Goal: Find specific page/section: Find specific page/section

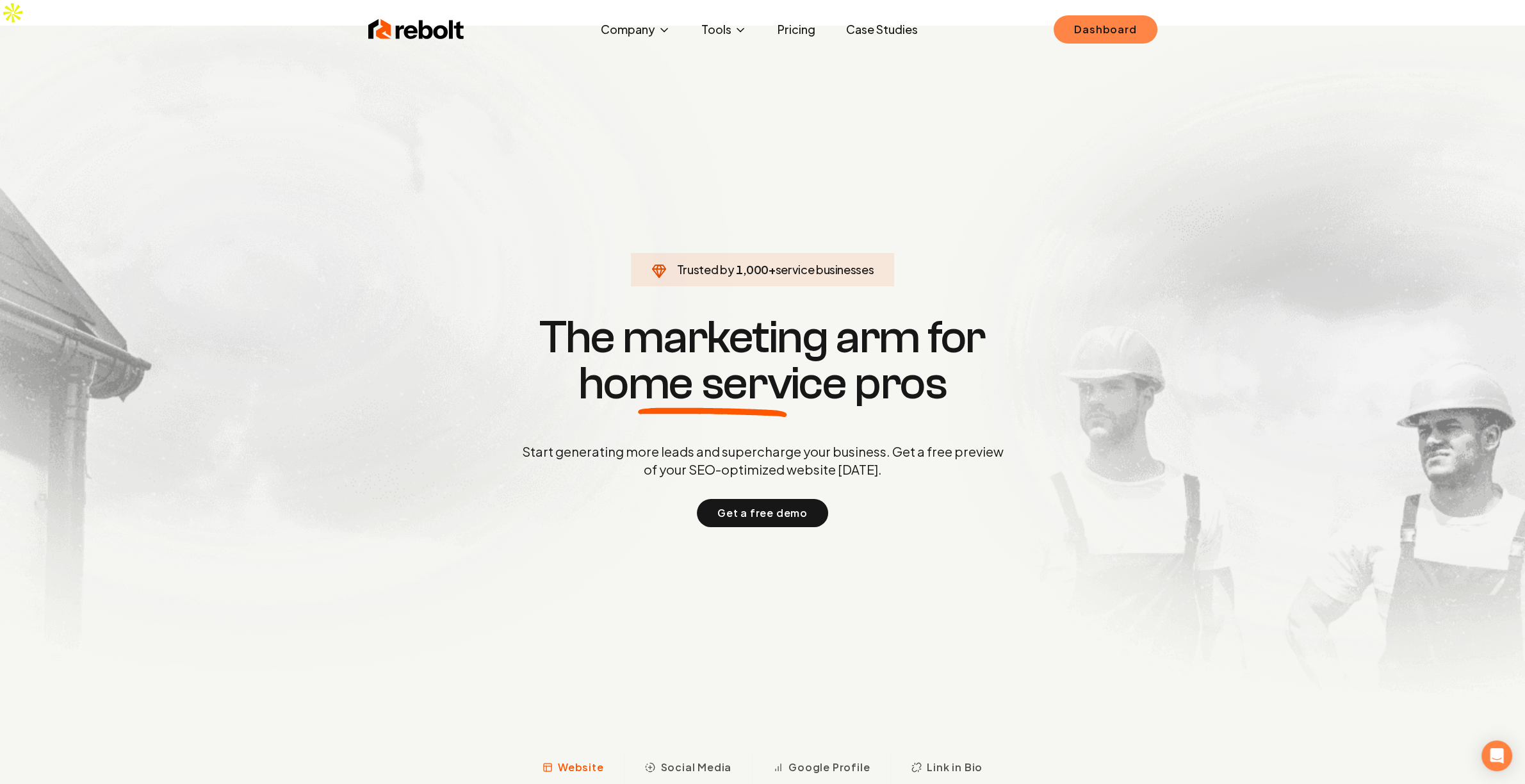
click at [1122, 40] on link "Dashboard" at bounding box center [1106, 30] width 103 height 28
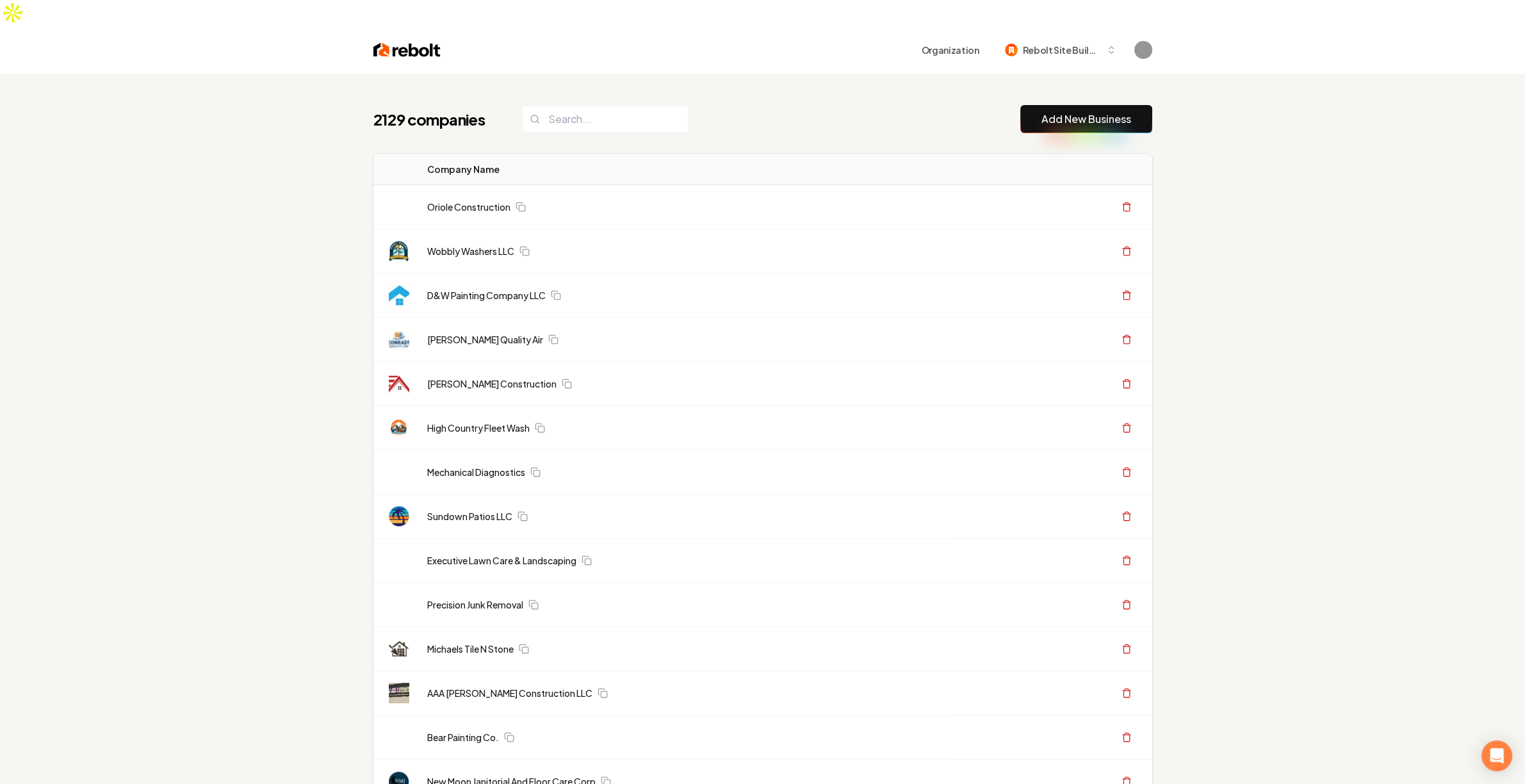
click at [474, 280] on td "D&W Painting Company LLC" at bounding box center [686, 296] width 538 height 44
click at [474, 279] on td "D&W Painting Company LLC" at bounding box center [686, 296] width 538 height 44
click at [487, 245] on link "Wobbly Washers LLC" at bounding box center [470, 251] width 87 height 13
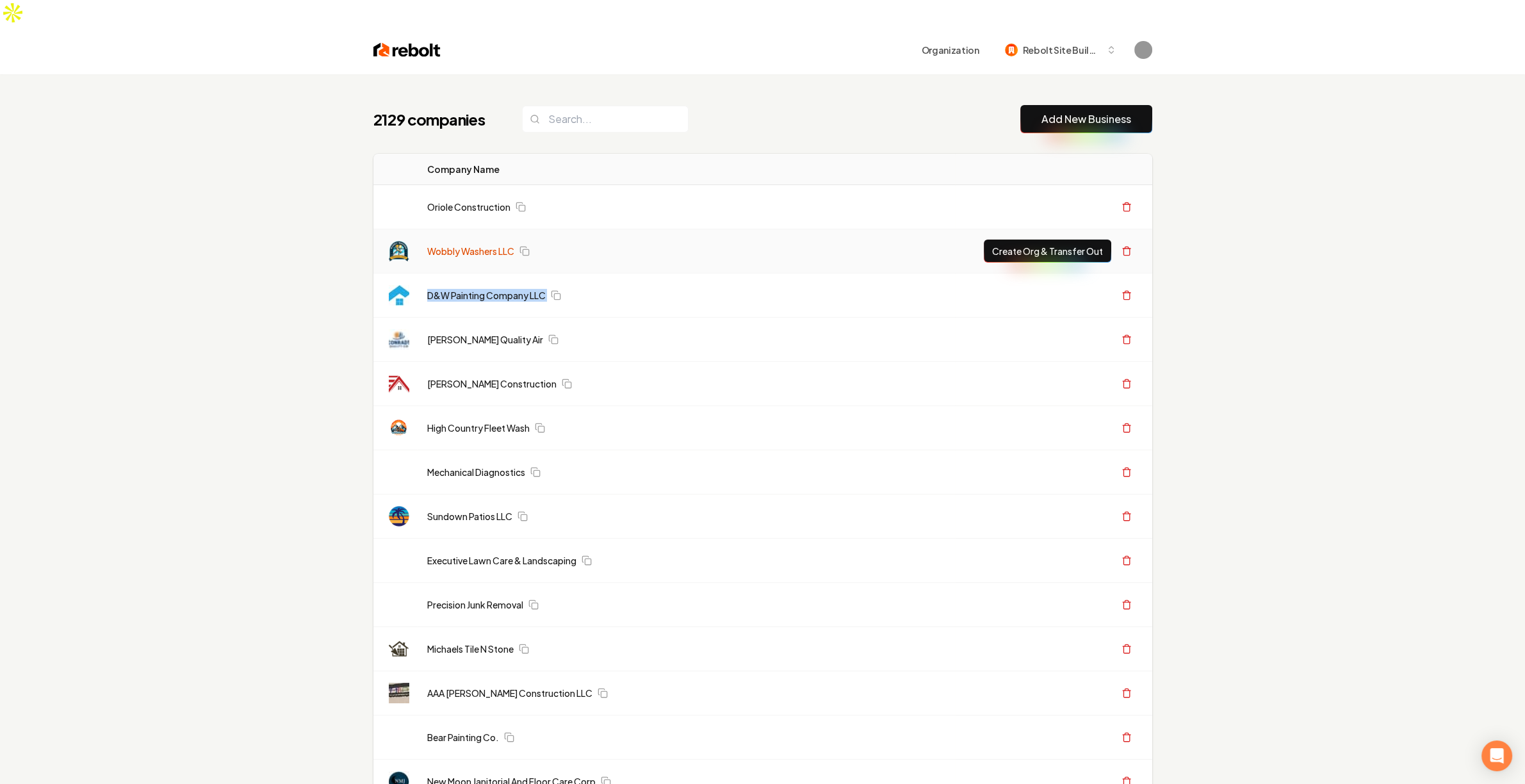
click at [491, 245] on link "Wobbly Washers LLC" at bounding box center [470, 251] width 87 height 13
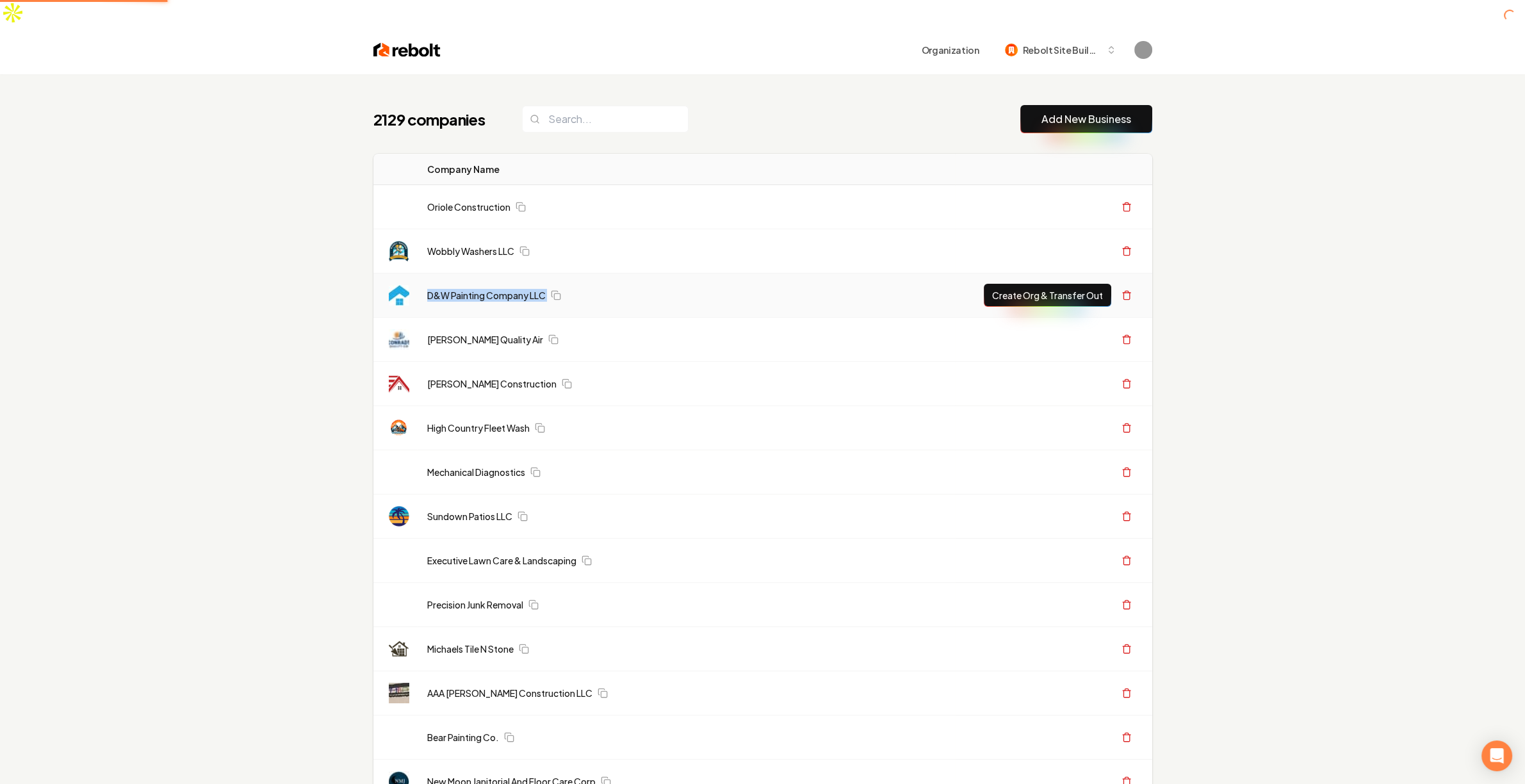
click at [481, 245] on link "Wobbly Washers LLC" at bounding box center [470, 251] width 87 height 13
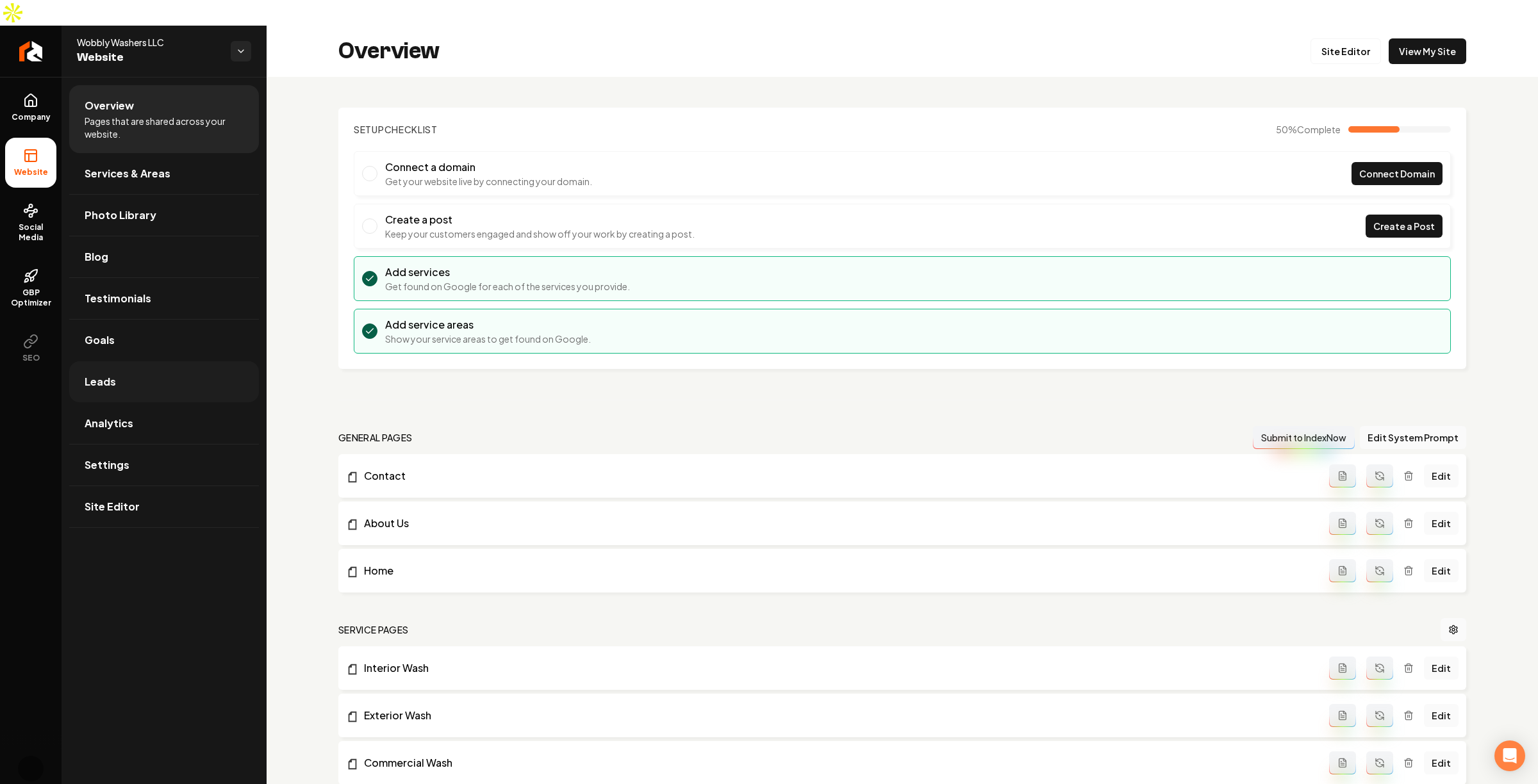
click at [151, 361] on link "Leads" at bounding box center [164, 382] width 190 height 41
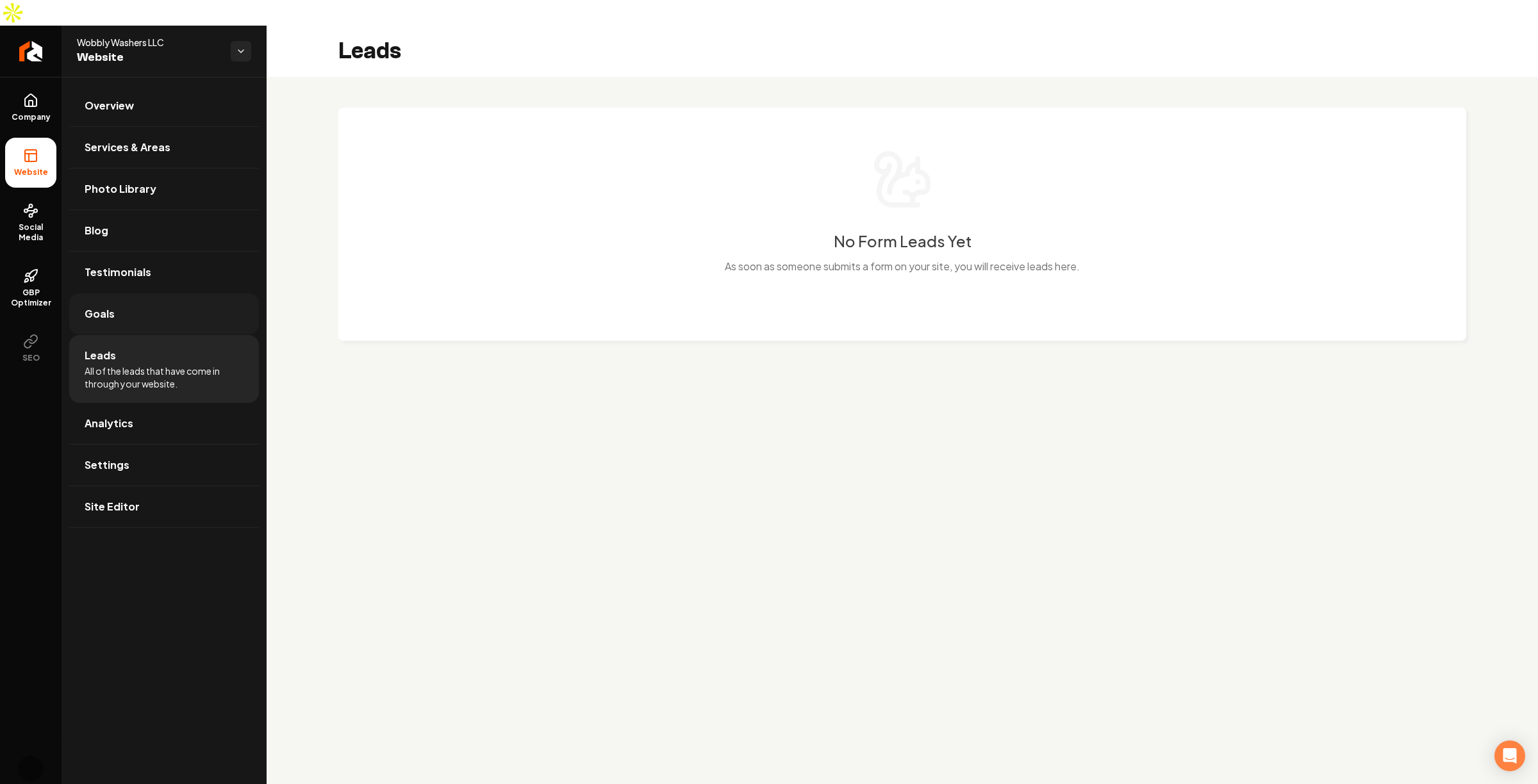
click at [164, 293] on link "Goals" at bounding box center [164, 314] width 190 height 41
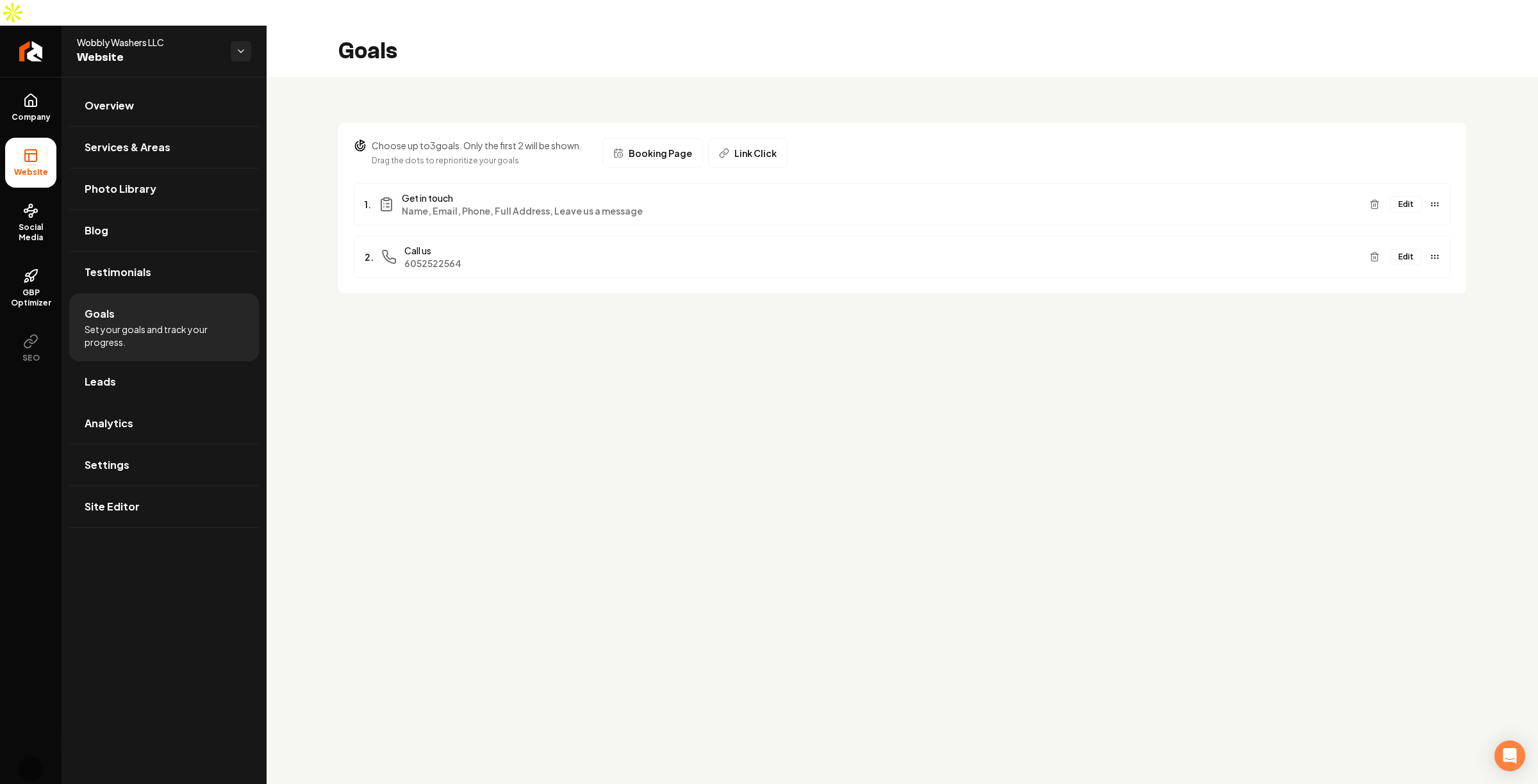
click at [1414, 196] on button "Edit" at bounding box center [1407, 204] width 32 height 17
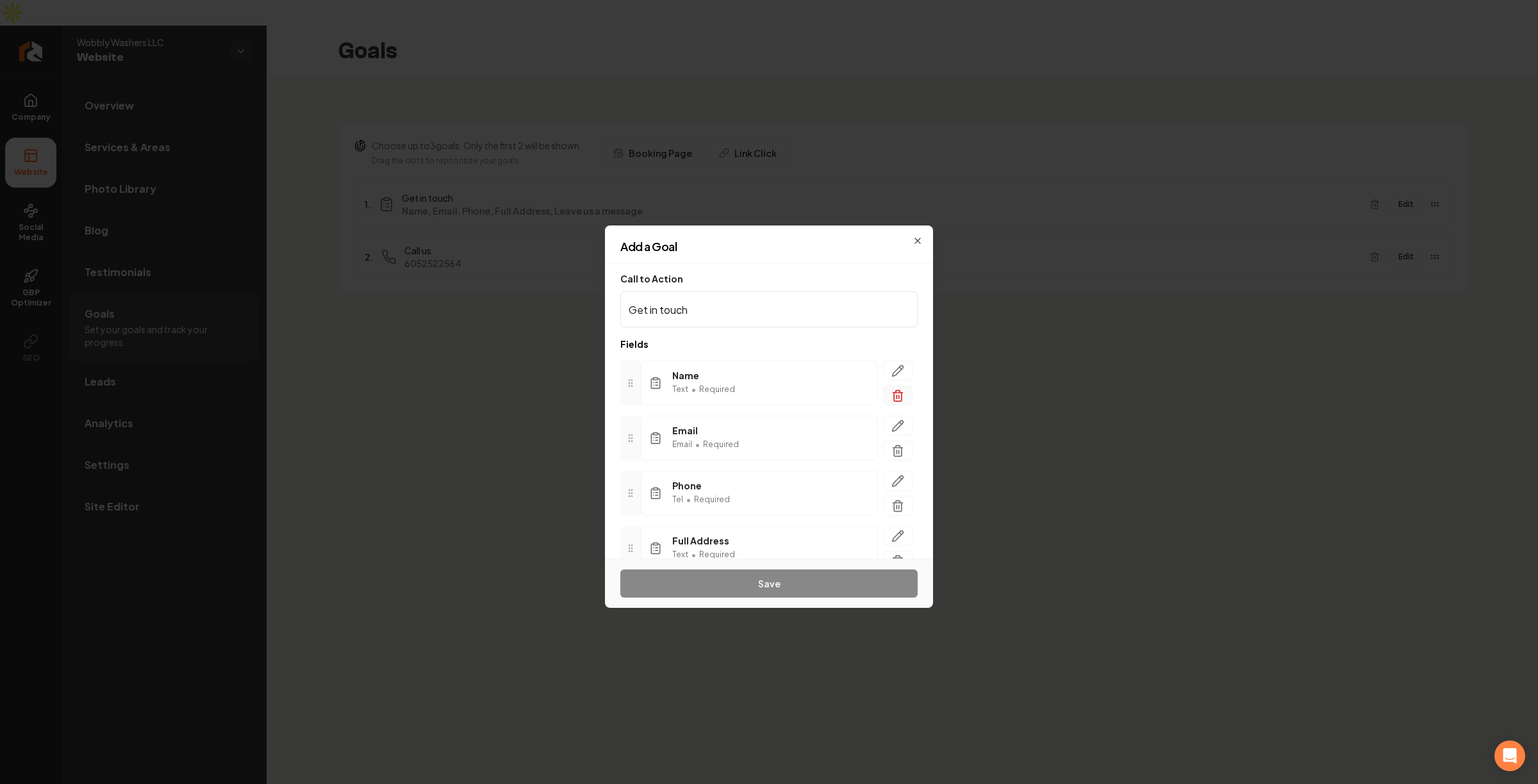
click at [891, 396] on icon "button" at bounding box center [898, 396] width 13 height 13
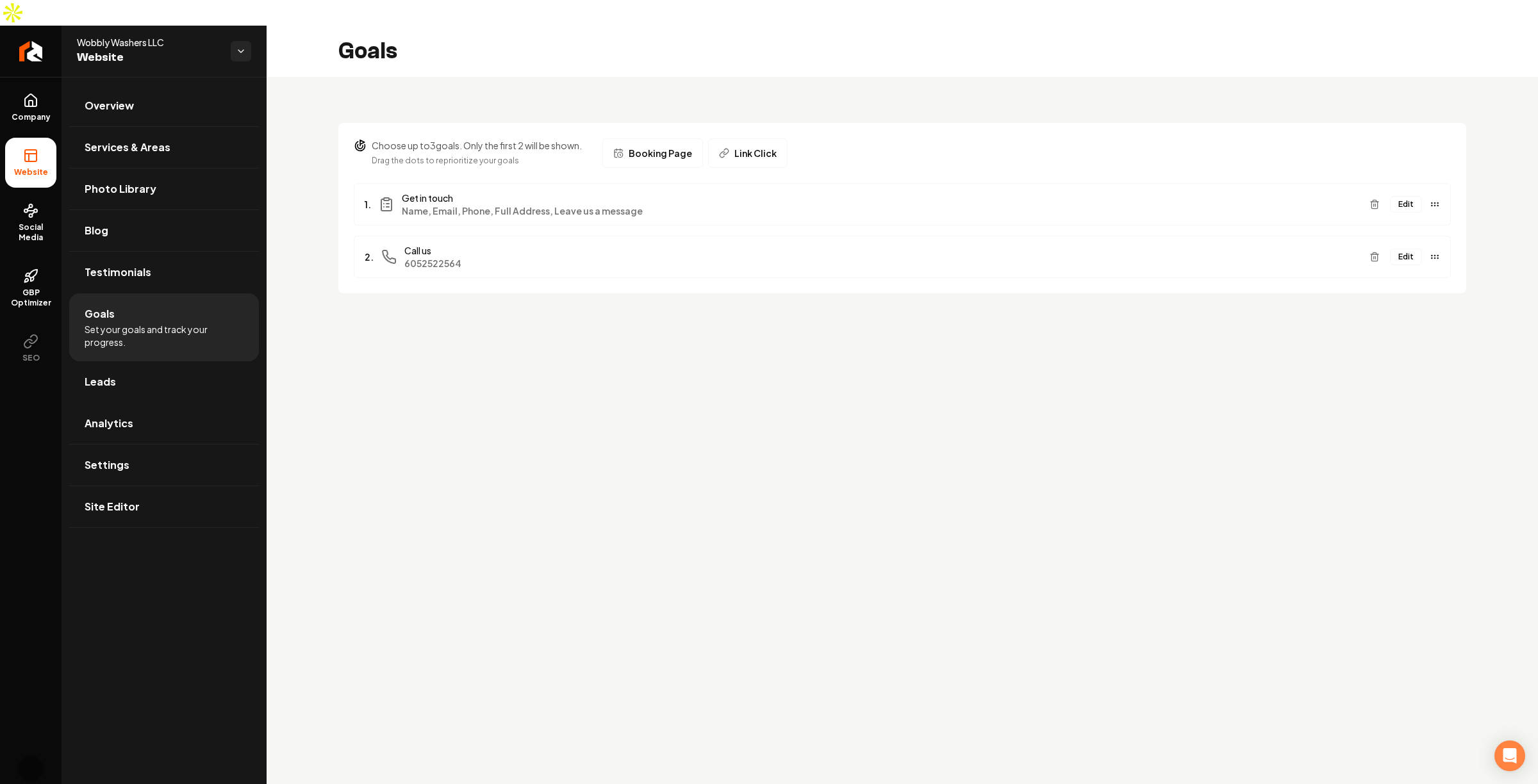
click at [790, 366] on main "Goals Choose up to 3 goals. Only the first 2 will be shown. Drag the dots to re…" at bounding box center [902, 417] width 1272 height 784
click at [950, 482] on main "Goals Choose up to 3 goals. Only the first 2 will be shown. Drag the dots to re…" at bounding box center [902, 417] width 1272 height 784
drag, startPoint x: 902, startPoint y: 476, endPoint x: 913, endPoint y: 449, distance: 29.2
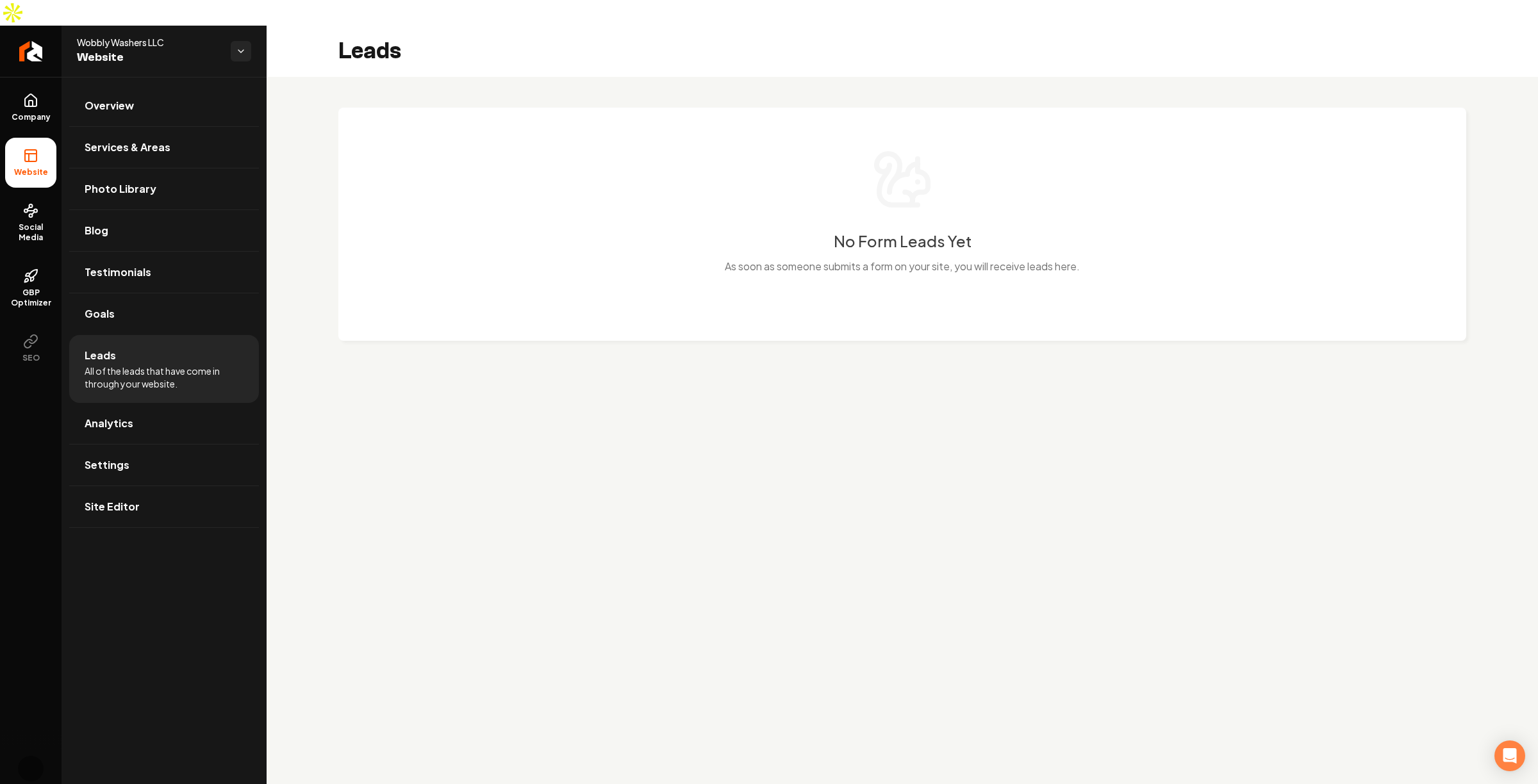
drag, startPoint x: 865, startPoint y: 484, endPoint x: 846, endPoint y: 468, distance: 24.8
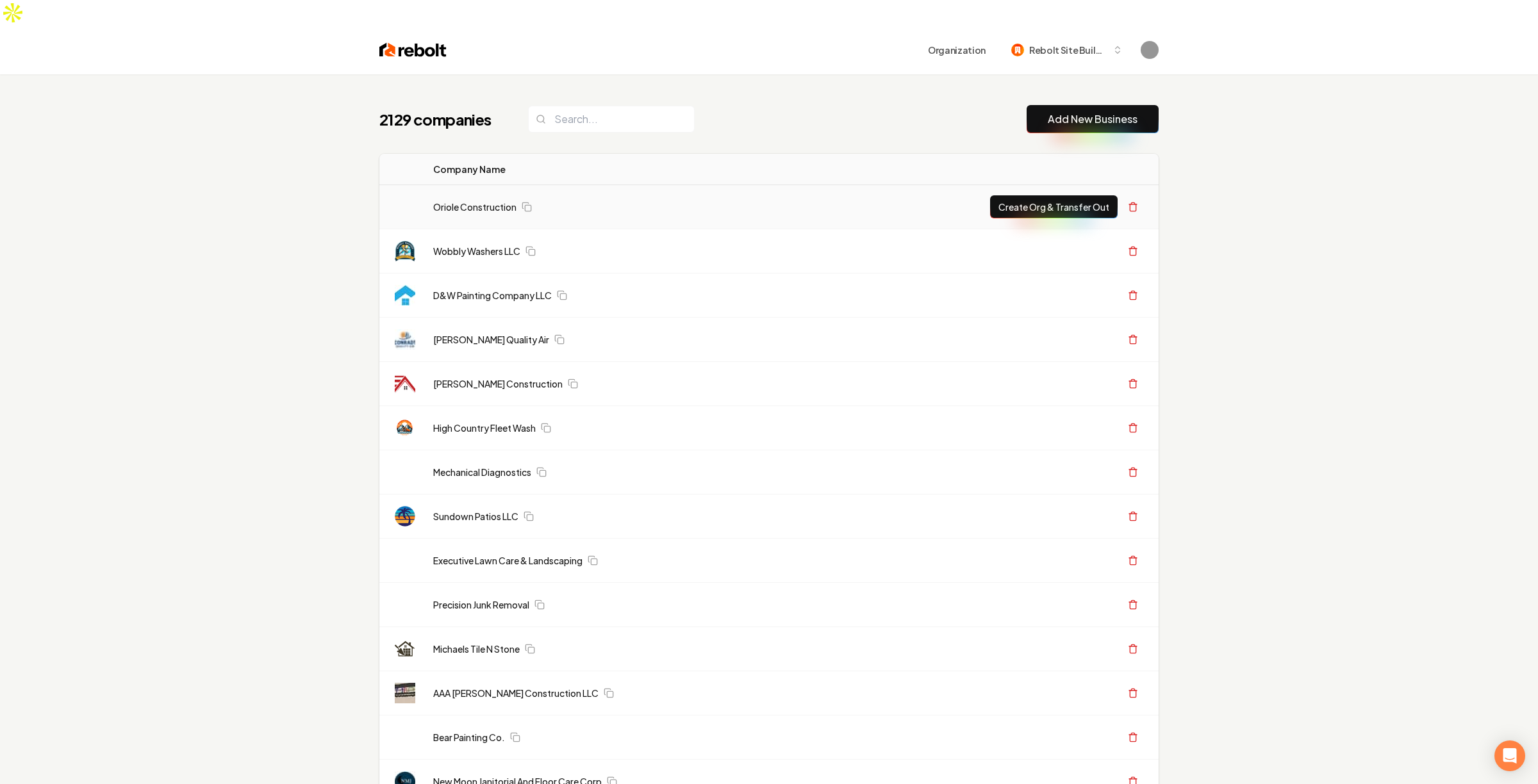
click at [606, 197] on td "Oriole Construction" at bounding box center [692, 207] width 538 height 44
click at [688, 198] on td "Oriole Construction" at bounding box center [692, 207] width 538 height 44
click at [592, 106] on input "search" at bounding box center [611, 119] width 167 height 27
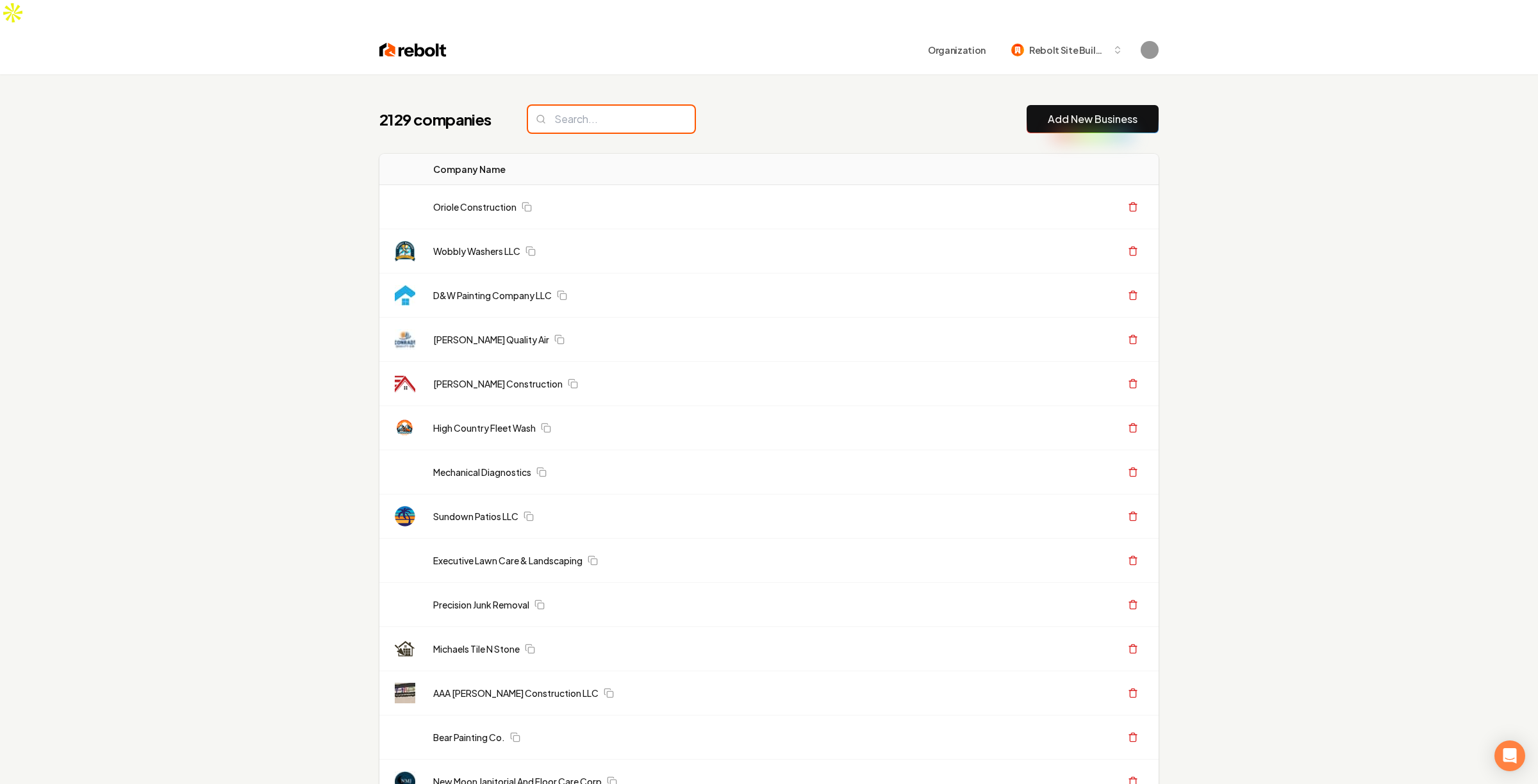
click at [606, 106] on input "search" at bounding box center [611, 119] width 167 height 27
click at [614, 106] on input "aber" at bounding box center [611, 119] width 167 height 27
click at [619, 106] on input "aber" at bounding box center [611, 119] width 167 height 27
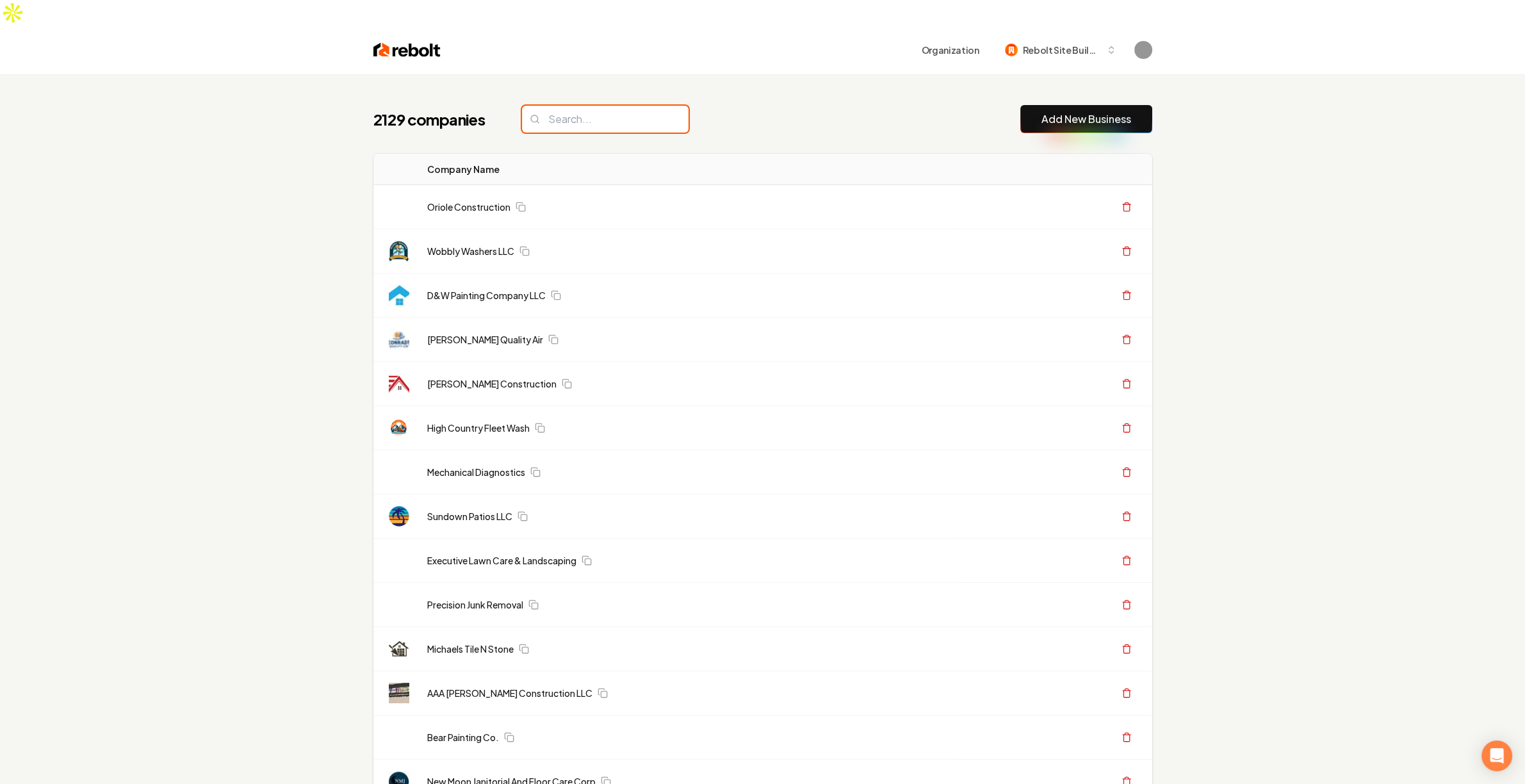
click at [577, 106] on input "search" at bounding box center [605, 119] width 167 height 27
click at [720, 105] on div "2129 companies abe Add New Business" at bounding box center [763, 119] width 779 height 28
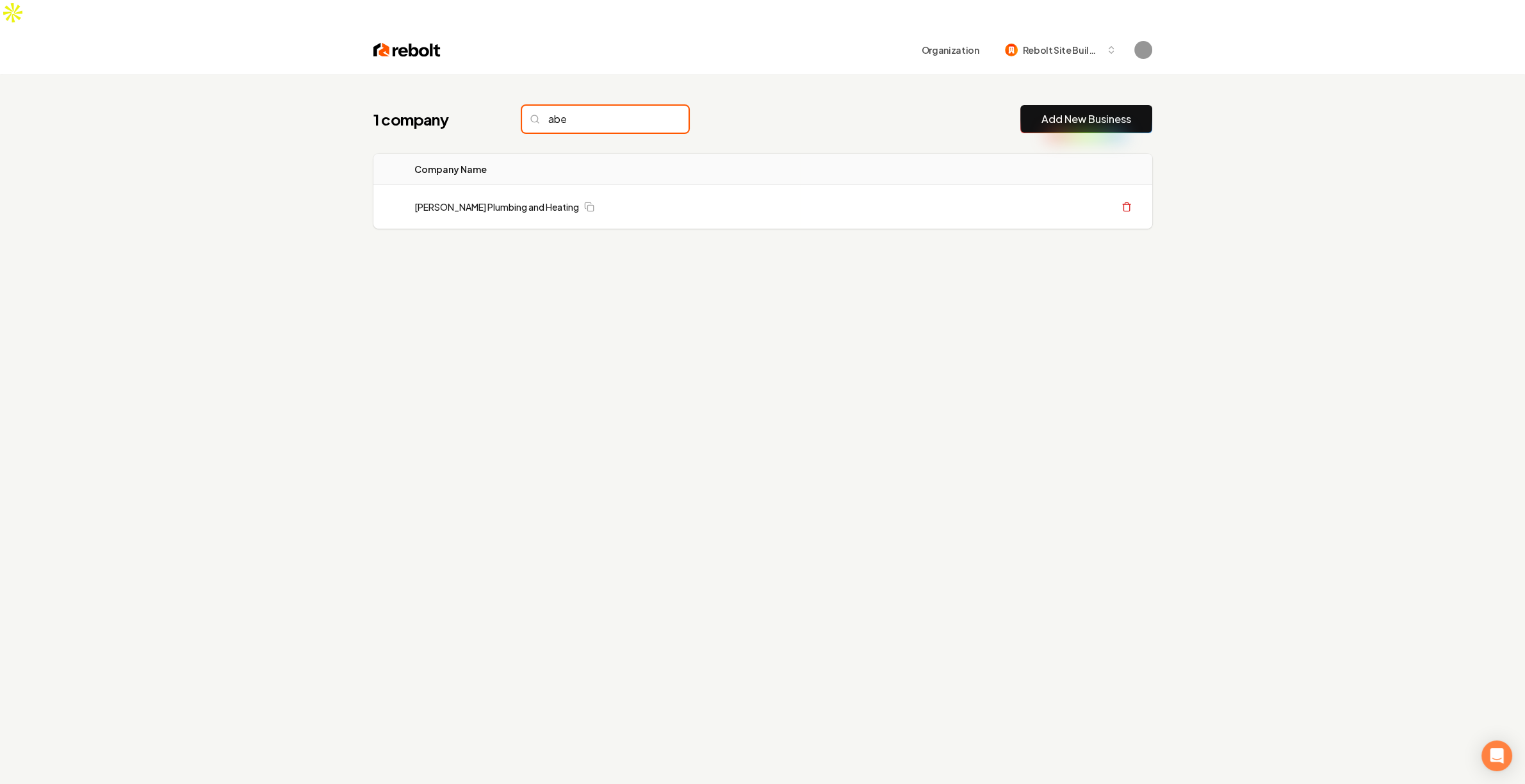
click at [612, 106] on input "abe" at bounding box center [605, 119] width 167 height 27
type input "a"
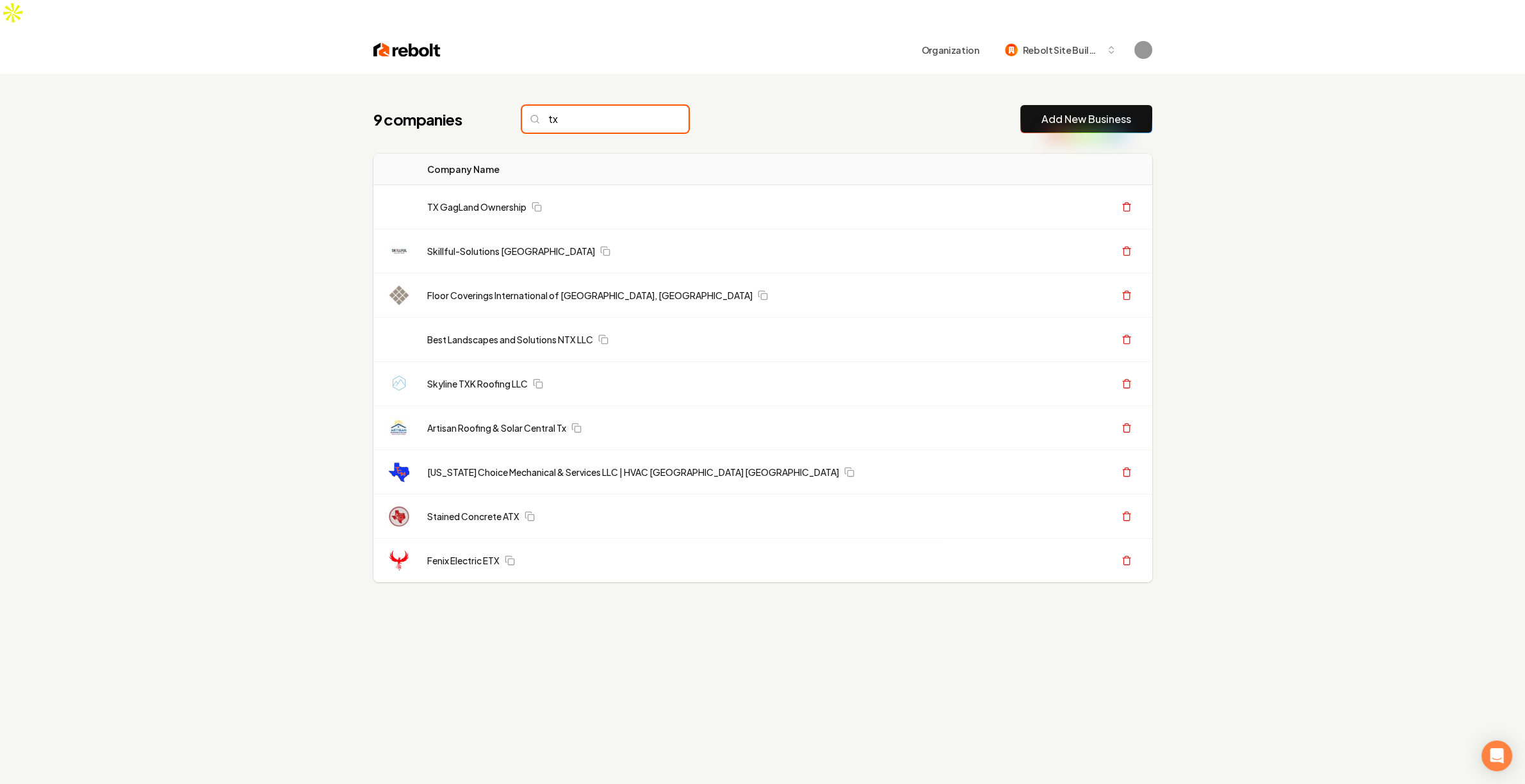
type input "tx"
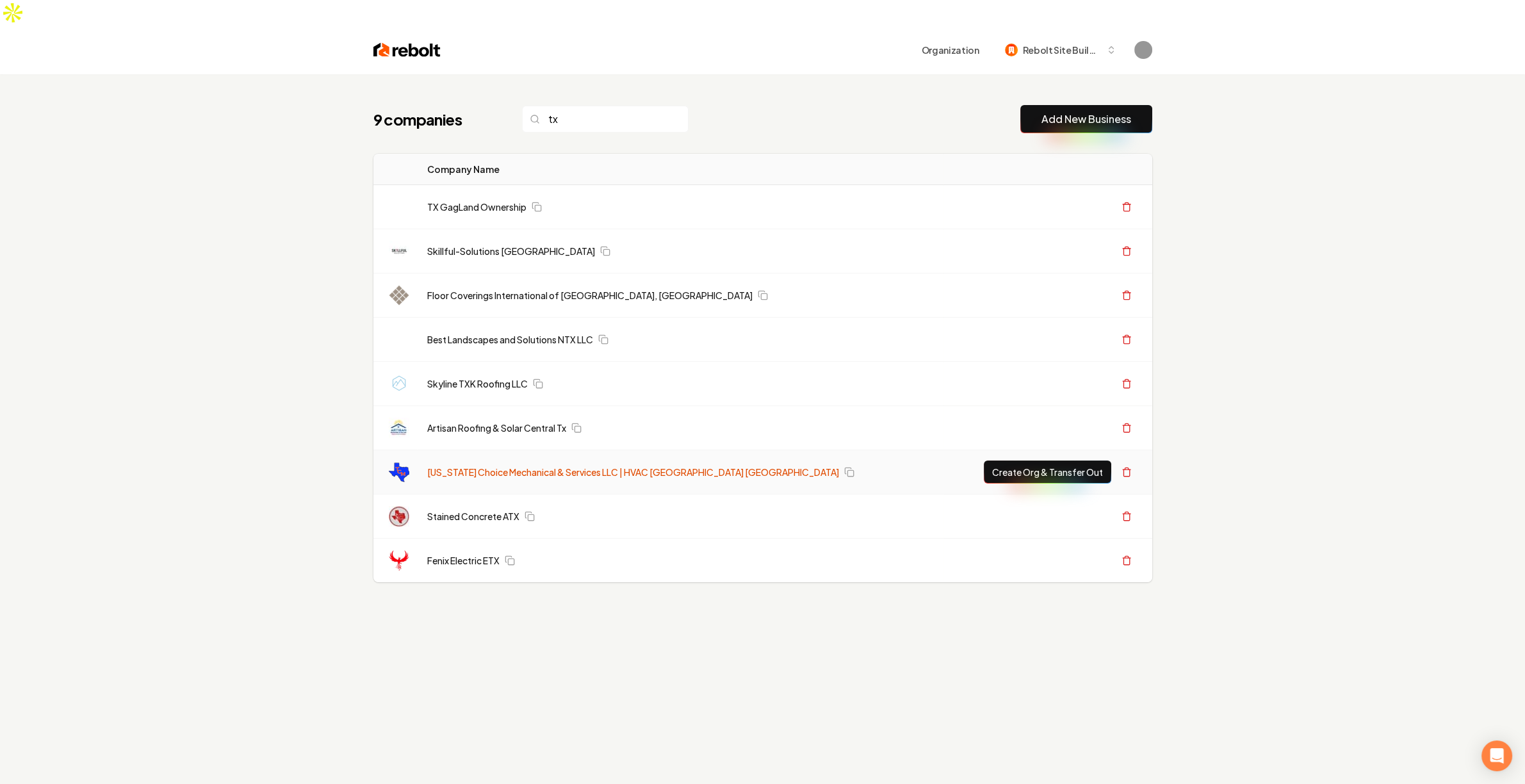
click at [501, 466] on link "[US_STATE] Choice Mechanical & Services LLC | HVAC [GEOGRAPHIC_DATA] [GEOGRAPHI…" at bounding box center [633, 472] width 412 height 13
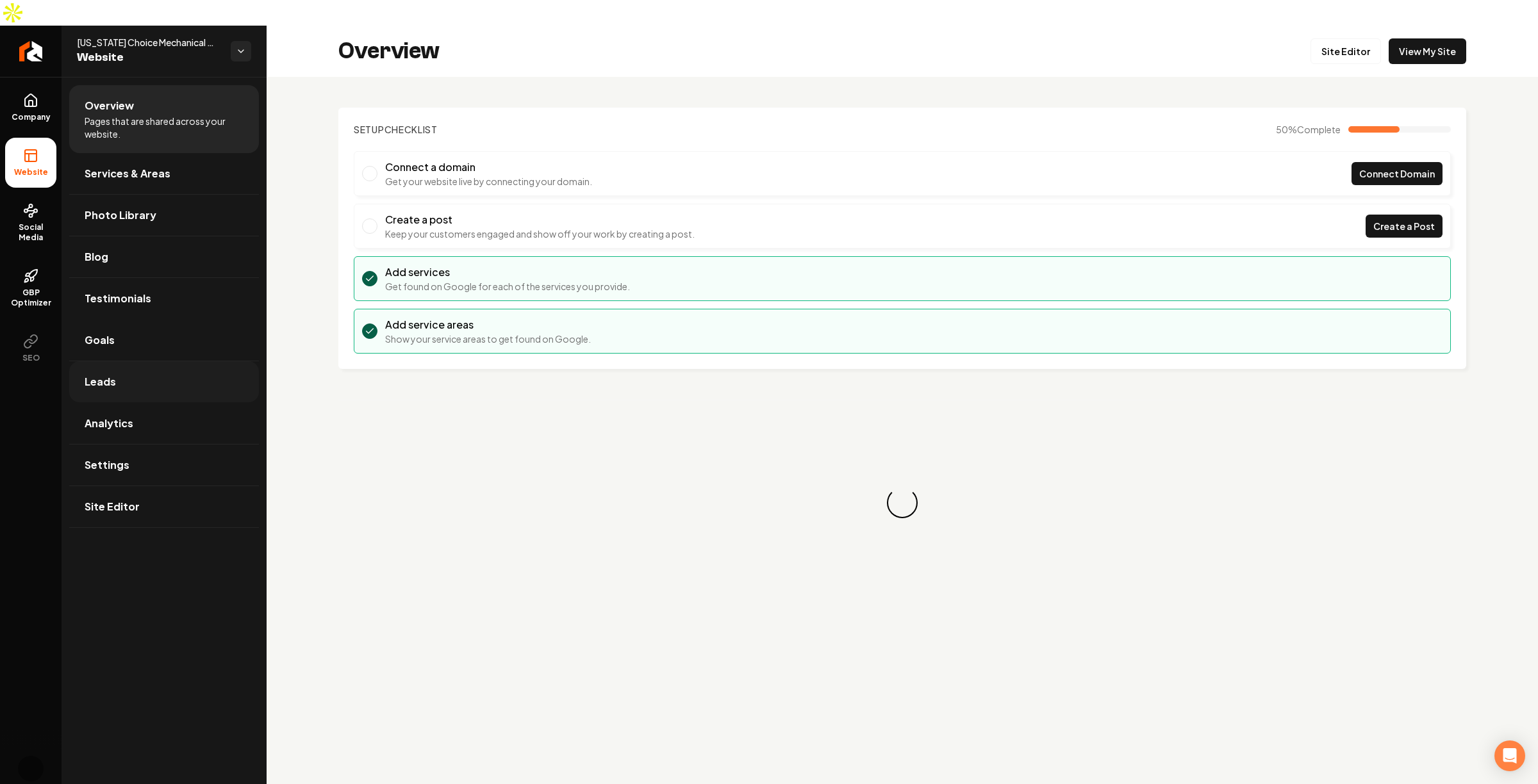
click at [118, 361] on link "Leads" at bounding box center [164, 382] width 190 height 41
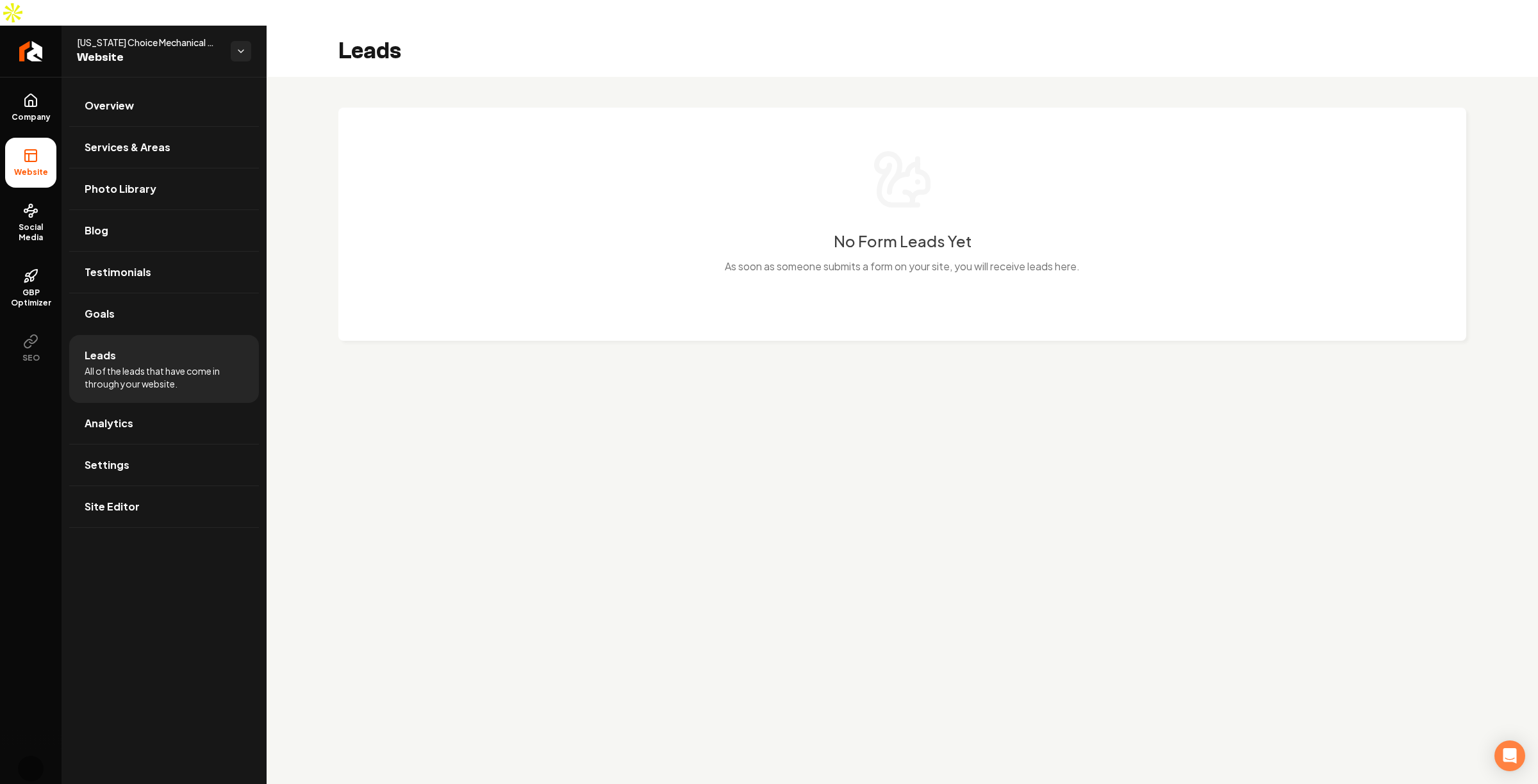
drag, startPoint x: 636, startPoint y: 222, endPoint x: 630, endPoint y: 215, distance: 9.2
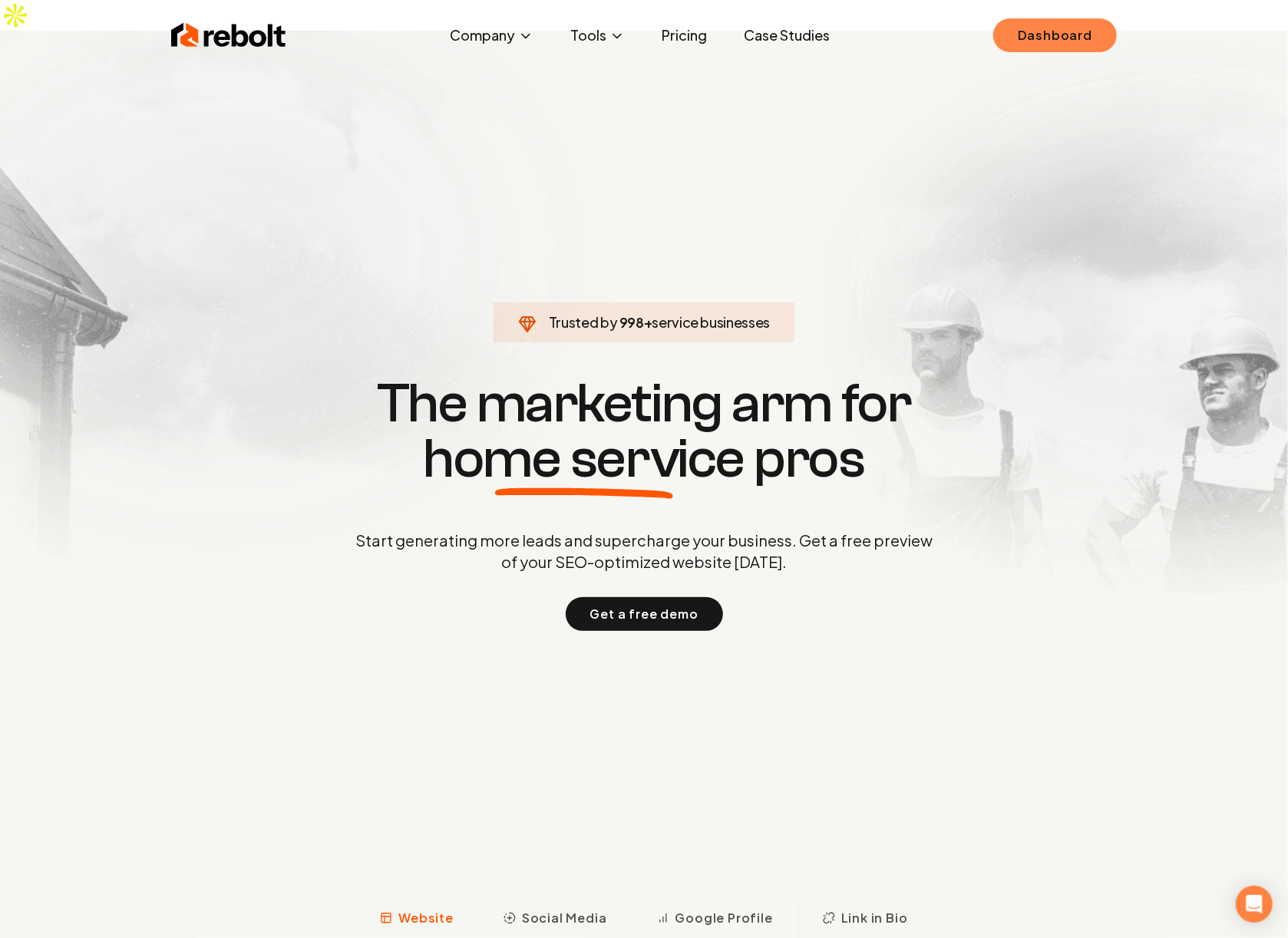
click at [1042, 42] on link "Dashboard" at bounding box center [1056, 36] width 124 height 34
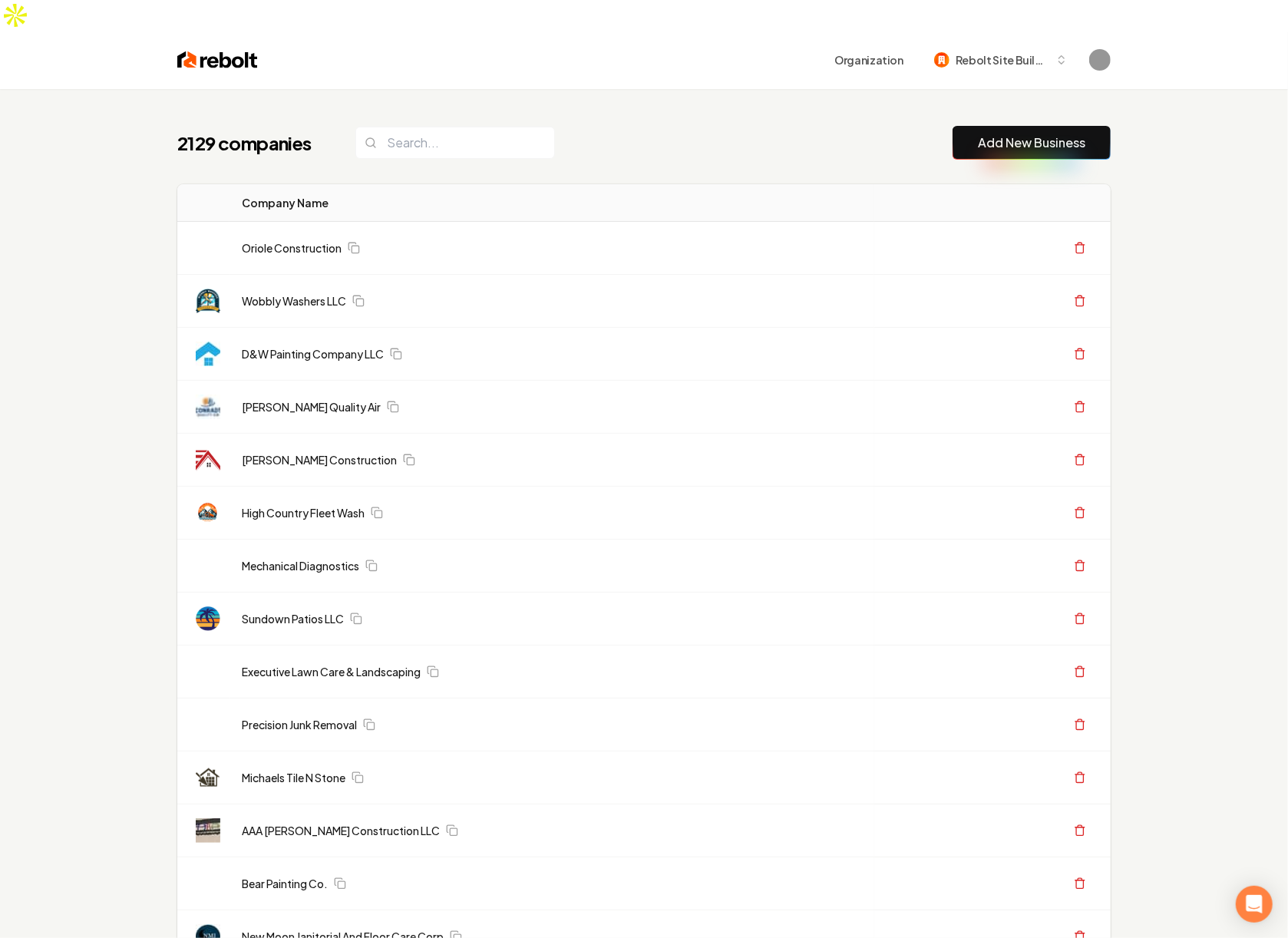
drag, startPoint x: 286, startPoint y: 428, endPoint x: 165, endPoint y: 496, distance: 138.8
click at [286, 452] on link "[PERSON_NAME] Construction" at bounding box center [319, 460] width 155 height 15
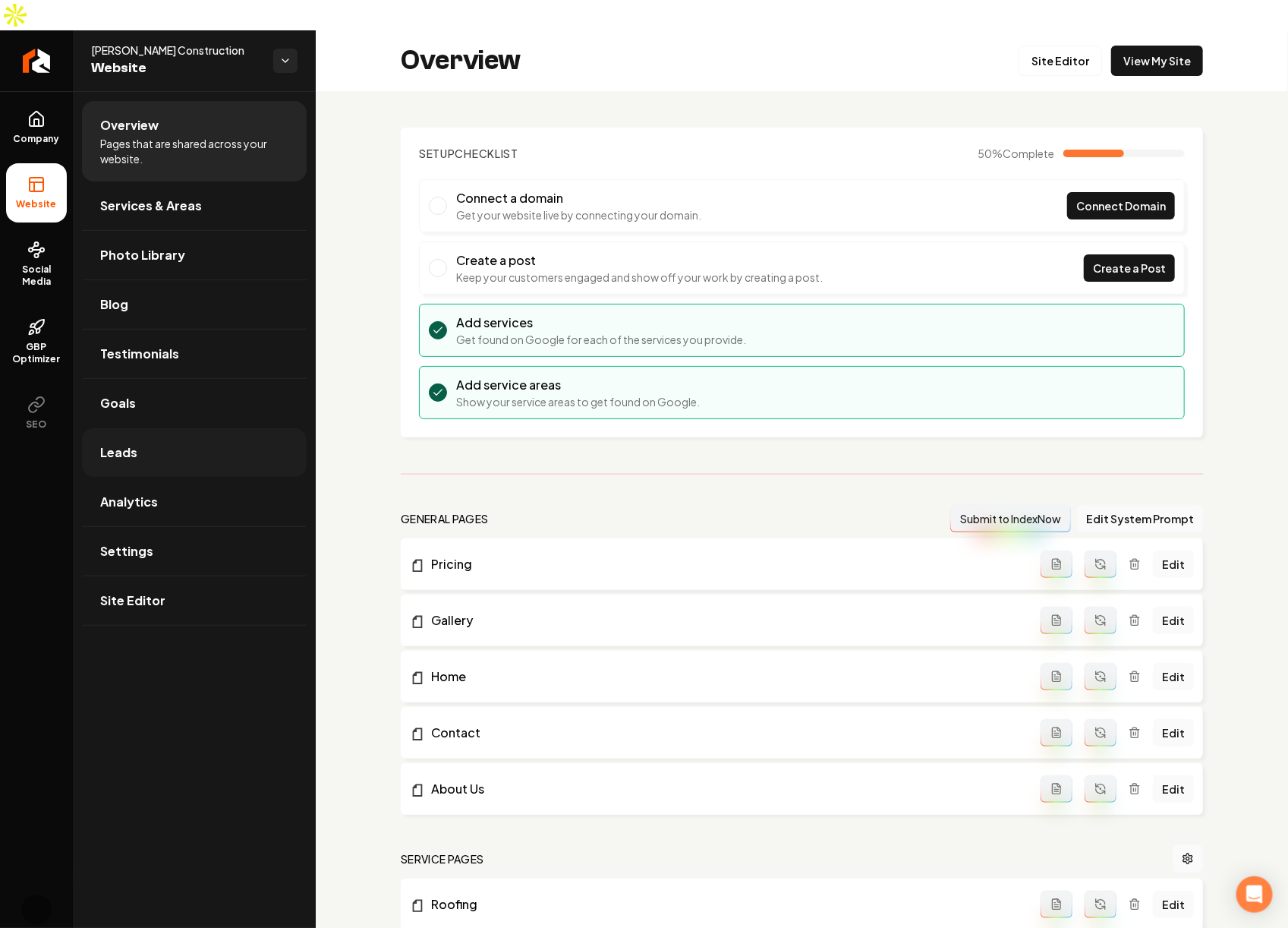
click at [131, 444] on span "Leads" at bounding box center [118, 453] width 37 height 18
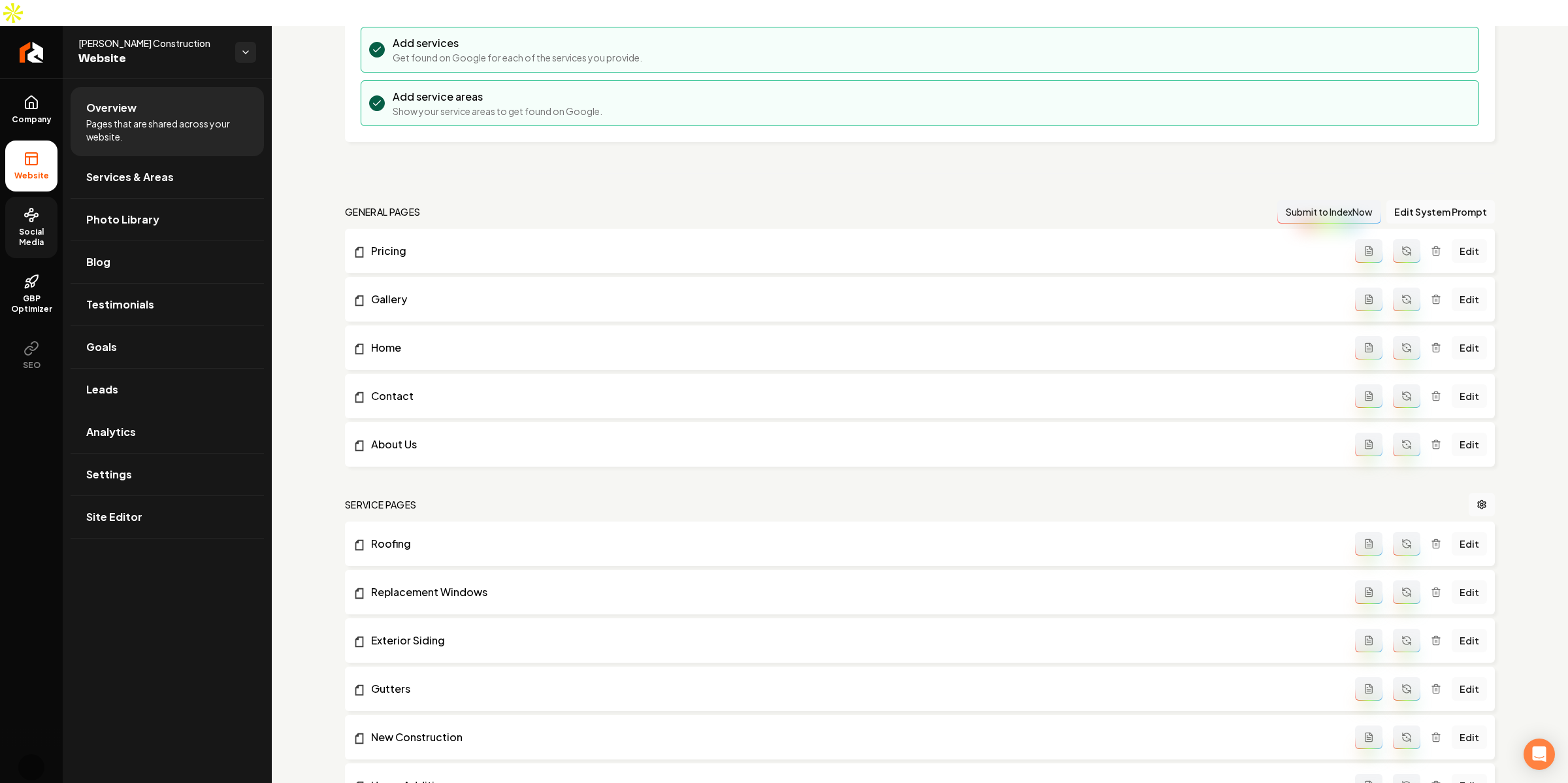
scroll to position [234, 0]
click at [632, 161] on div "Setup Checklist 50 % Complete Connect a domain Get your website live by connect…" at bounding box center [920, 631] width 1297 height 1575
